Goal: Information Seeking & Learning: Learn about a topic

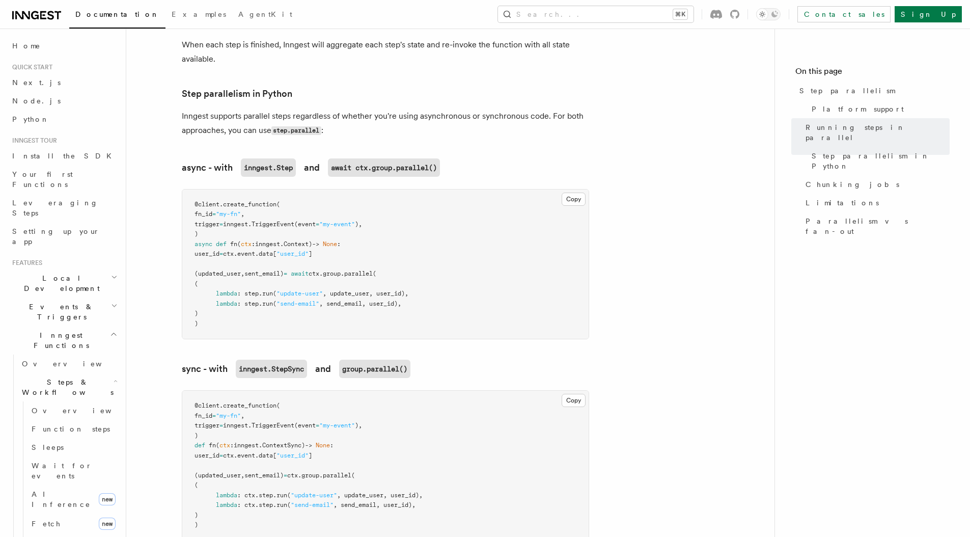
scroll to position [671, 0]
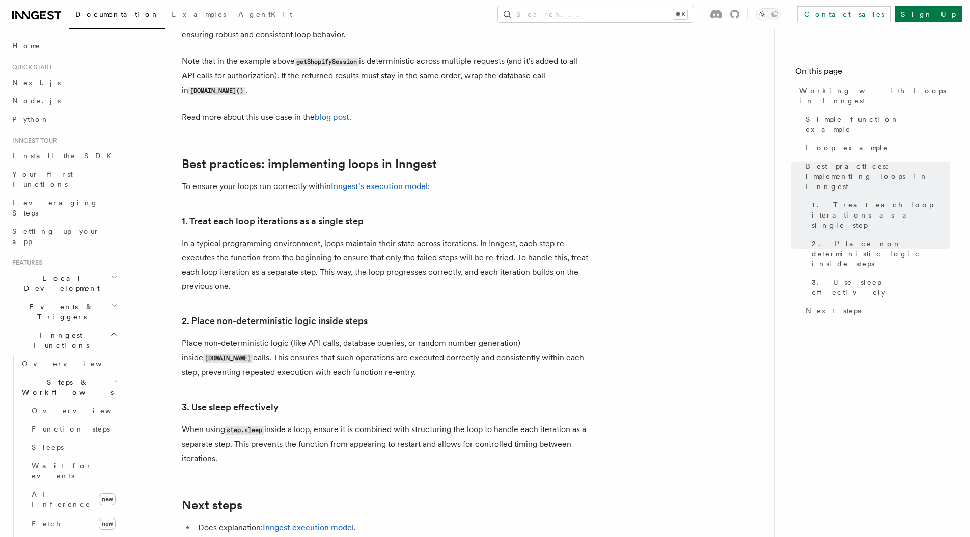
scroll to position [1429, 0]
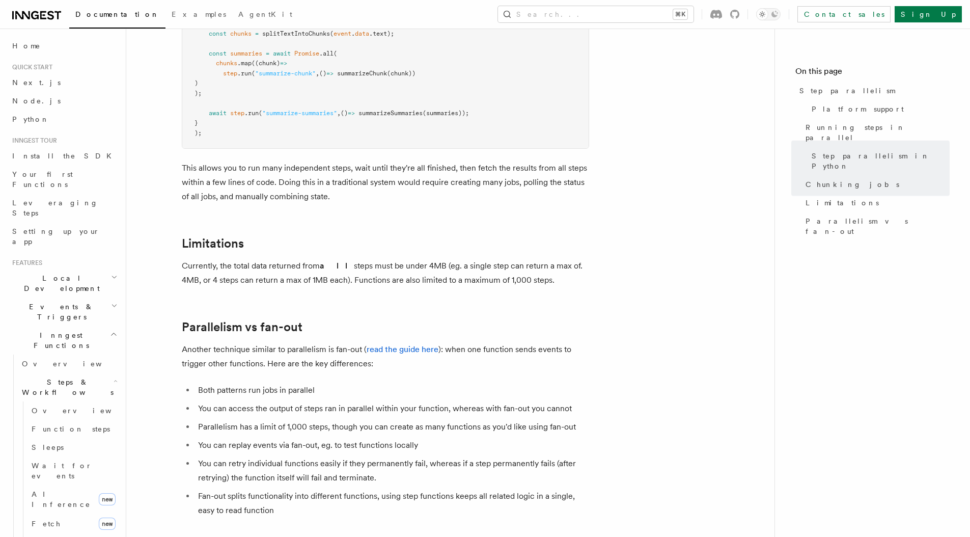
scroll to position [1651, 0]
